Goal: Book appointment/travel/reservation

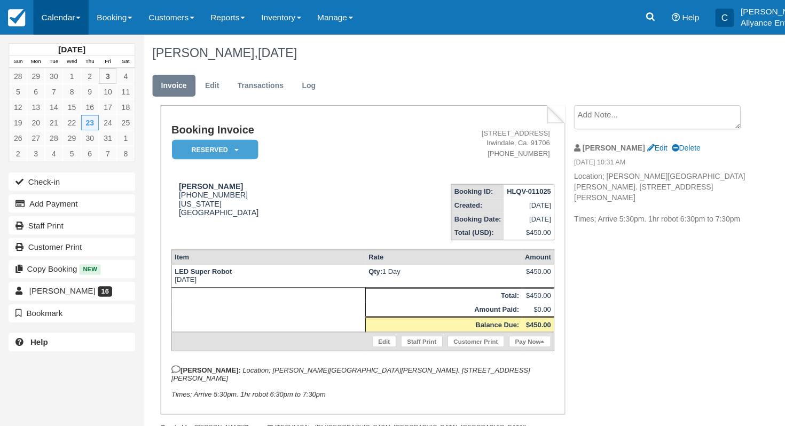
click at [58, 15] on link "Calendar" at bounding box center [56, 16] width 51 height 32
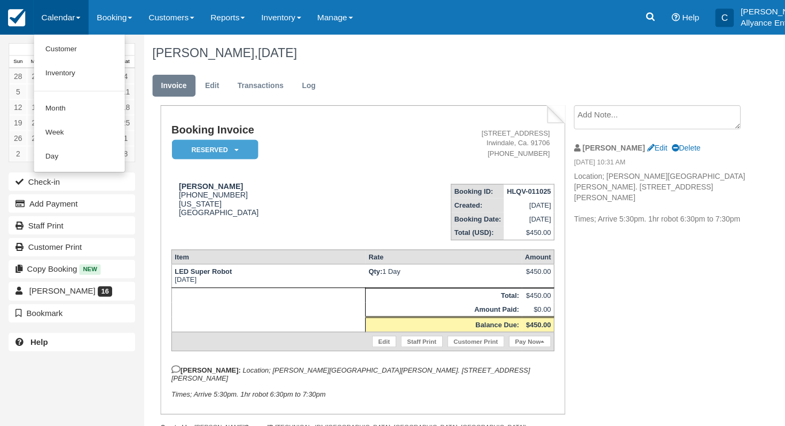
click at [16, 17] on img at bounding box center [15, 17] width 16 height 16
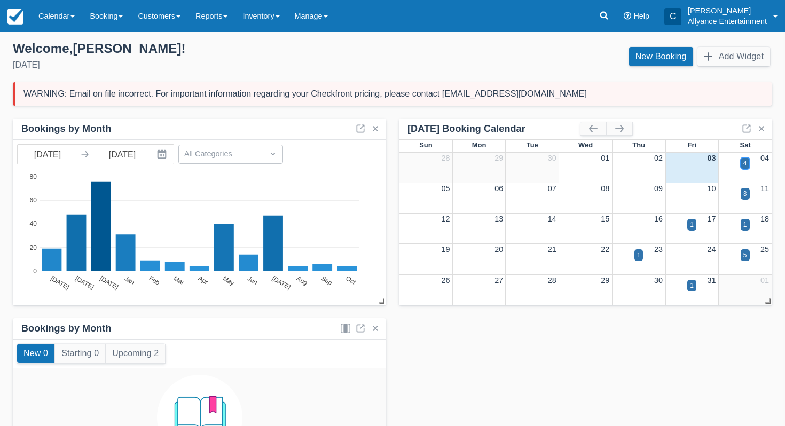
click at [742, 163] on div "4" at bounding box center [745, 164] width 9 height 12
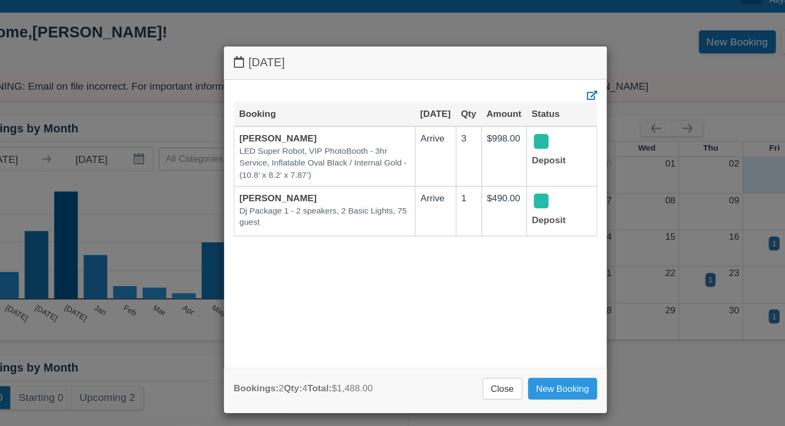
click at [552, 69] on div "Saturday October 4 2025 Booking Oct 4 Qty Amount Status Evelin Molina LED Super…" at bounding box center [392, 213] width 320 height 307
